Goal: Check status

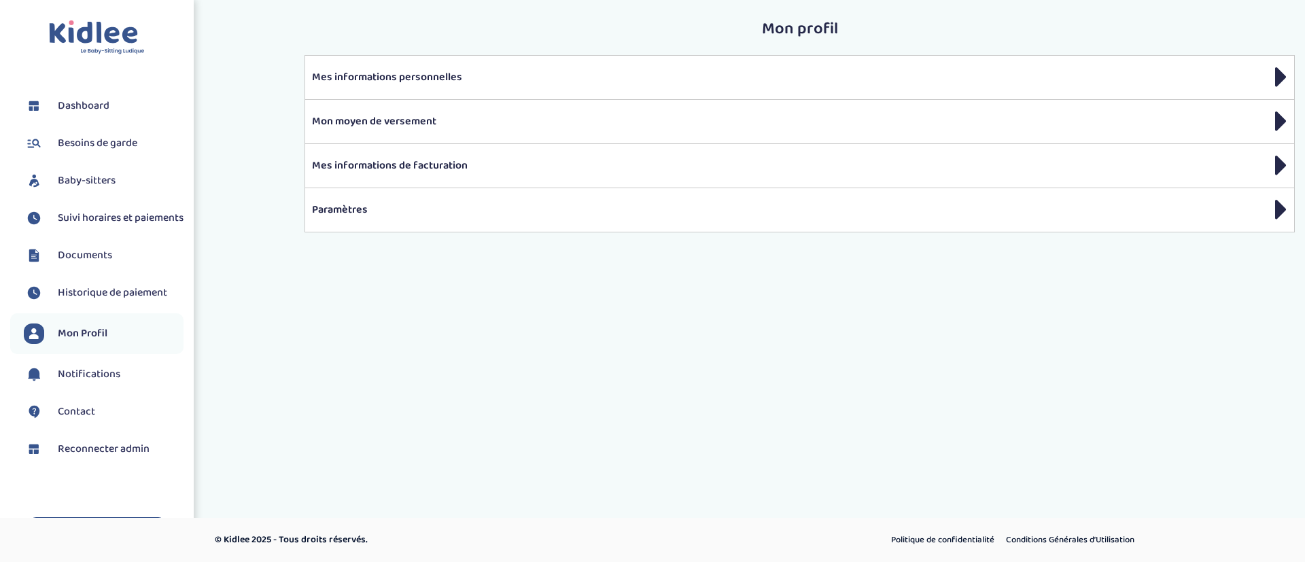
click at [109, 226] on span "Suivi horaires et paiements" at bounding box center [121, 218] width 126 height 16
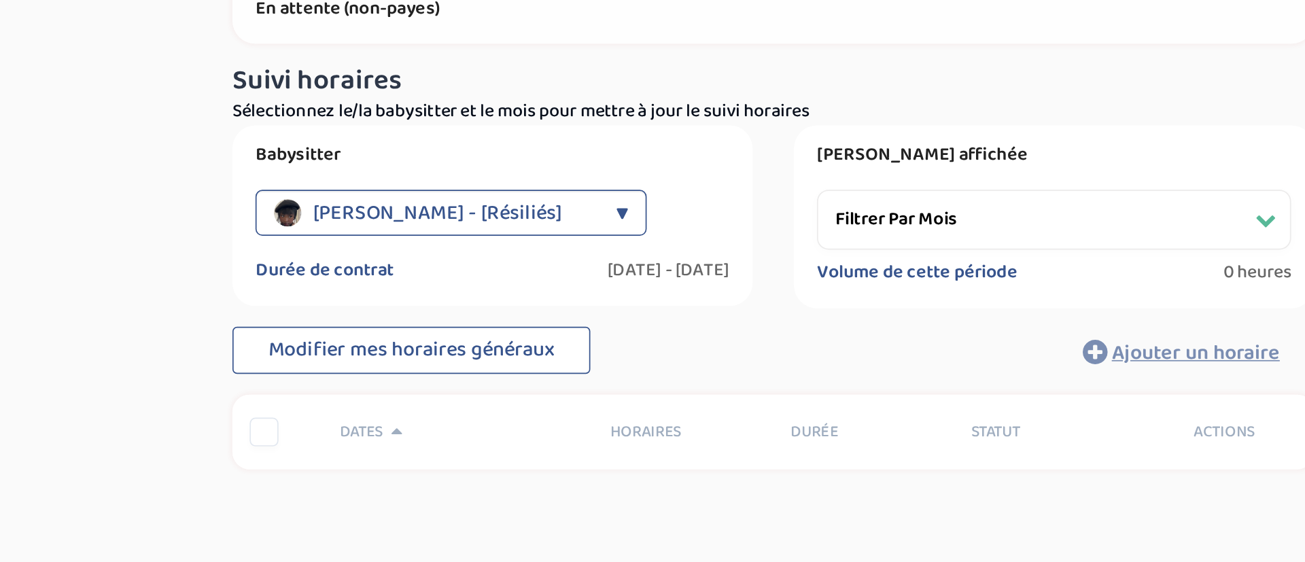
click at [611, 220] on span "[PERSON_NAME] - [Résiliés]" at bounding box center [592, 219] width 147 height 27
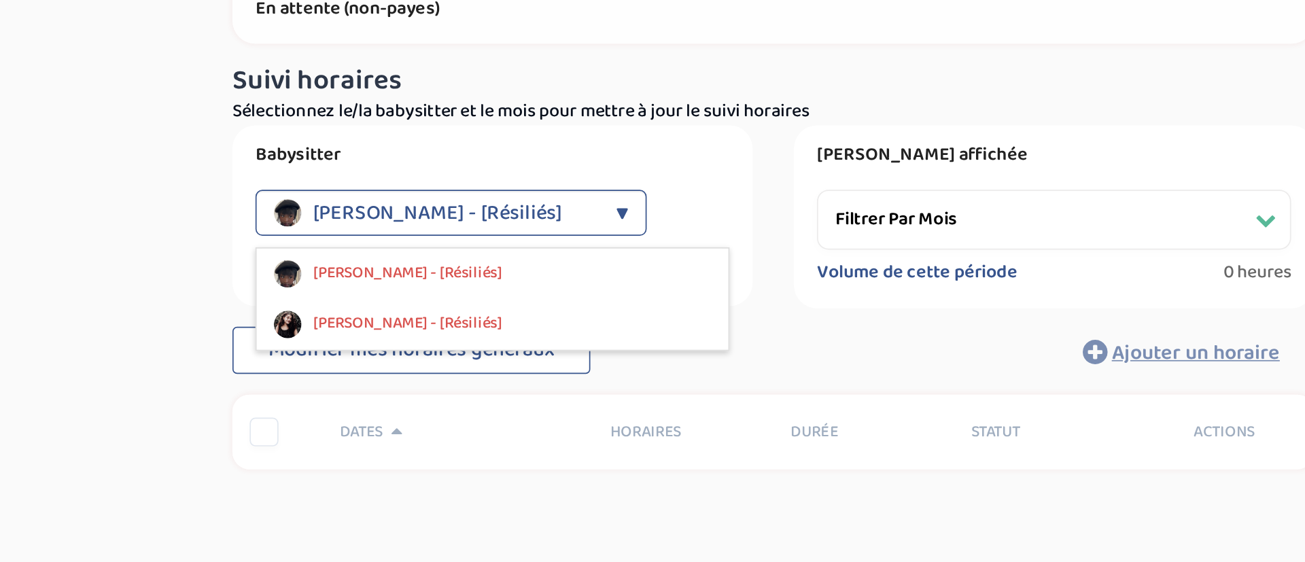
click at [455, 242] on div "Suivi paiements uAzmQ7oh06RutaDUVGUSnKq0lBPJ1JAxKEGngzip En attente (non-payes)…" at bounding box center [791, 218] width 680 height 396
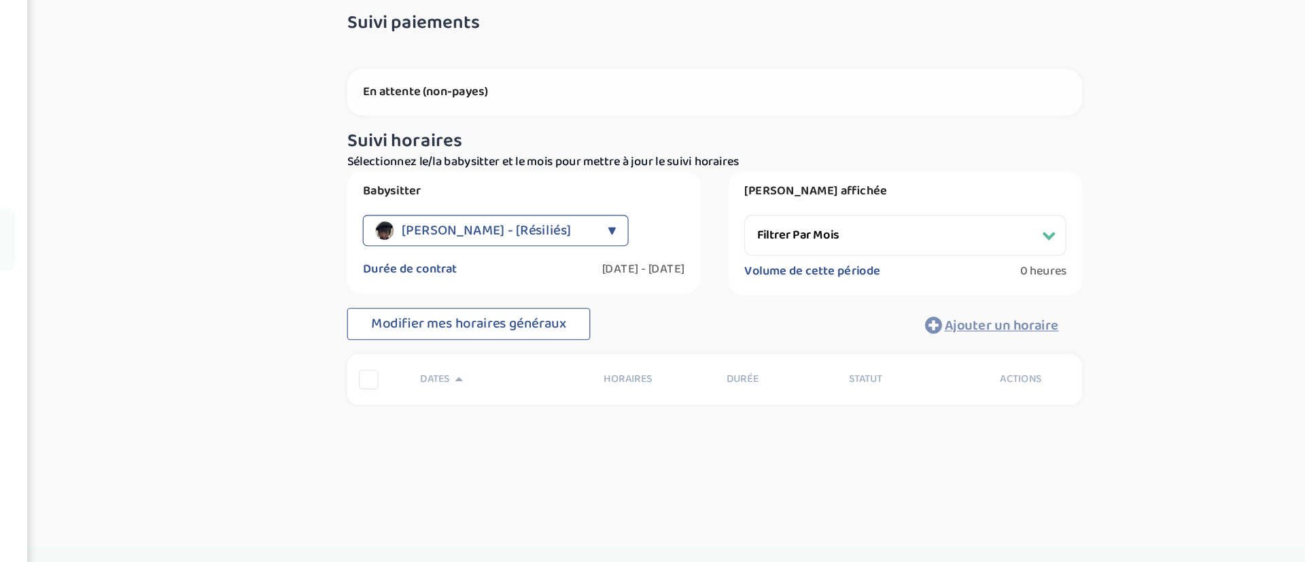
click at [926, 218] on select "Filtrer par mois" at bounding box center [957, 223] width 280 height 35
select select
click at [817, 206] on select "Filtrer par mois" at bounding box center [957, 223] width 280 height 35
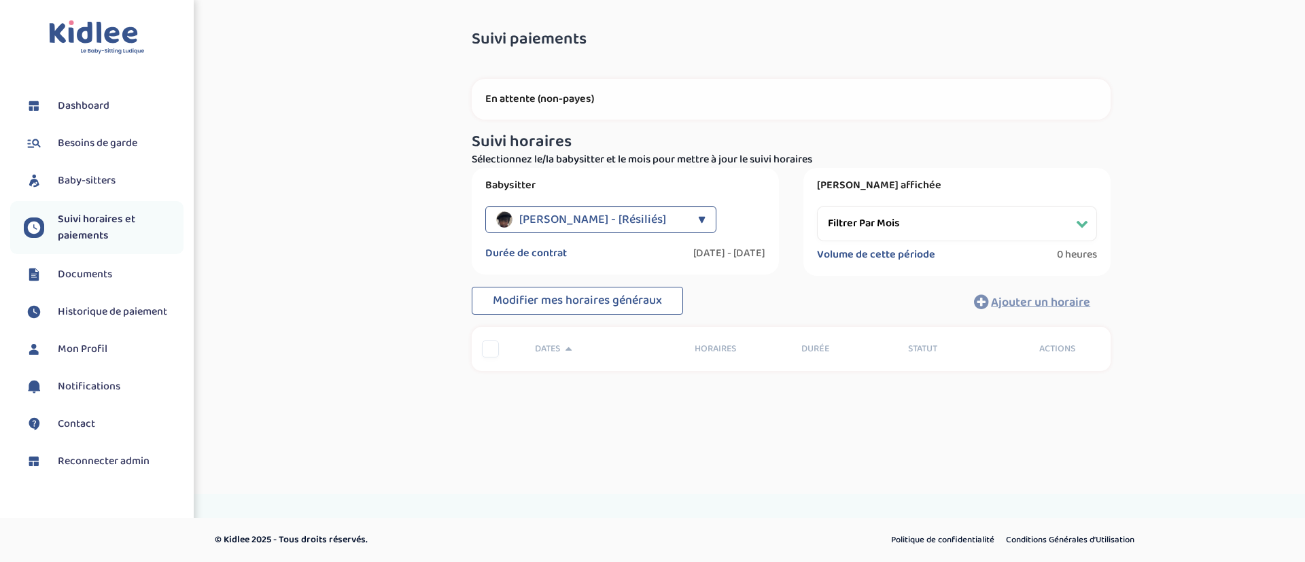
click at [124, 462] on span "Reconnecter admin" at bounding box center [104, 462] width 92 height 16
